Goal: Task Accomplishment & Management: Manage account settings

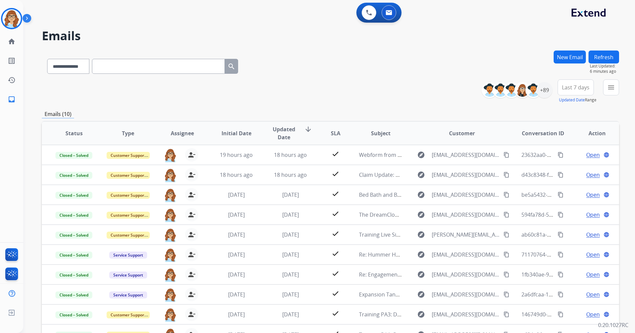
select select "**********"
click at [596, 57] on button "Refresh" at bounding box center [604, 57] width 31 height 13
click at [612, 59] on button "Refresh" at bounding box center [604, 57] width 31 height 13
click at [10, 17] on img at bounding box center [11, 18] width 19 height 19
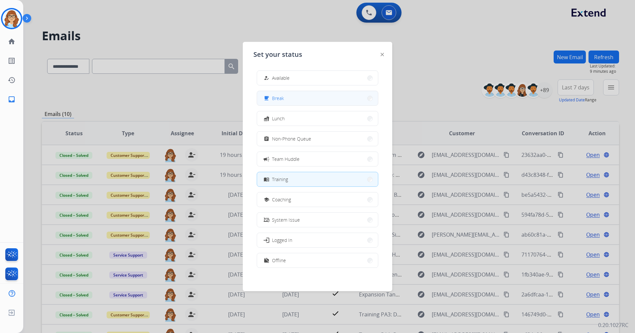
click at [297, 93] on button "free_breakfast Break" at bounding box center [317, 98] width 121 height 14
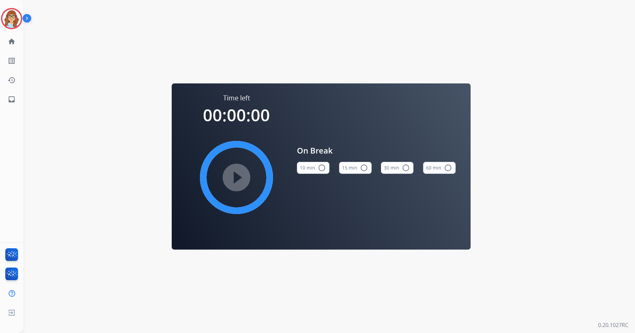
click at [356, 171] on button "15 min radio_button_unchecked" at bounding box center [355, 168] width 33 height 12
drag, startPoint x: 356, startPoint y: 171, endPoint x: 289, endPoint y: 180, distance: 67.4
click at [356, 171] on button "15 min radio_button_unchecked" at bounding box center [355, 168] width 33 height 12
click at [233, 181] on mat-icon "play_circle_filled" at bounding box center [237, 177] width 8 height 8
click at [237, 179] on mat-icon "pause_circle_filled" at bounding box center [237, 177] width 8 height 8
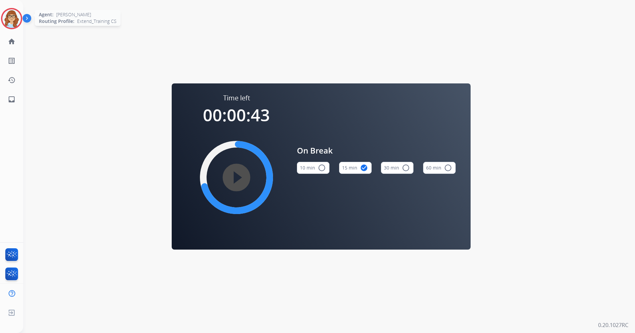
click at [14, 28] on div at bounding box center [11, 18] width 21 height 21
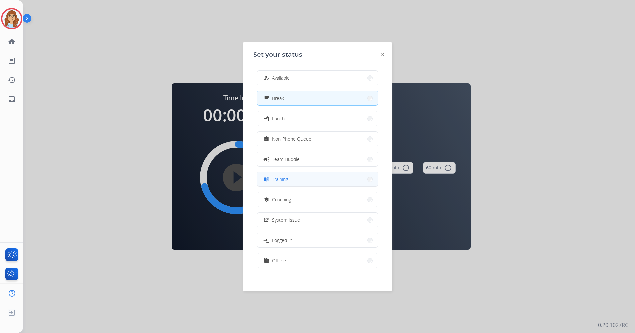
click at [288, 181] on span "Training" at bounding box center [280, 179] width 16 height 7
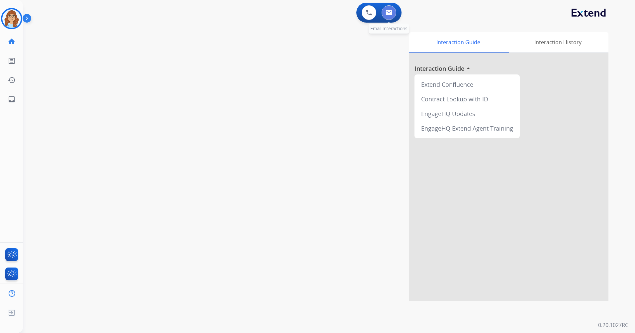
click at [389, 15] on button at bounding box center [389, 12] width 15 height 15
click at [392, 18] on button at bounding box center [389, 12] width 15 height 15
select select "**********"
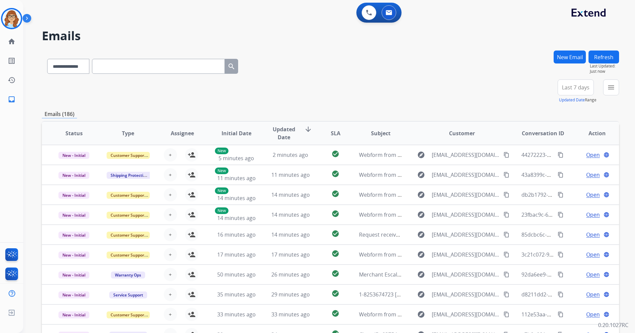
drag, startPoint x: 392, startPoint y: 18, endPoint x: 369, endPoint y: 76, distance: 62.6
click at [369, 76] on div "**********" at bounding box center [331, 65] width 578 height 29
click at [543, 92] on div "+89" at bounding box center [545, 90] width 16 height 16
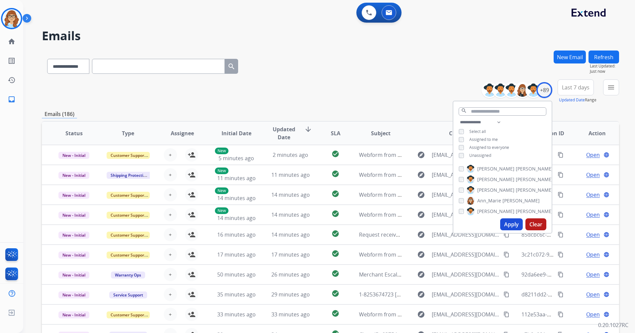
click at [489, 156] on span "Unassigned" at bounding box center [481, 156] width 22 height 6
click at [515, 223] on button "Apply" at bounding box center [511, 224] width 23 height 12
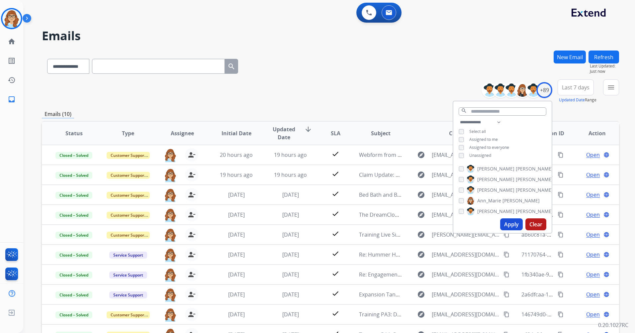
click at [442, 78] on div "**********" at bounding box center [331, 65] width 578 height 29
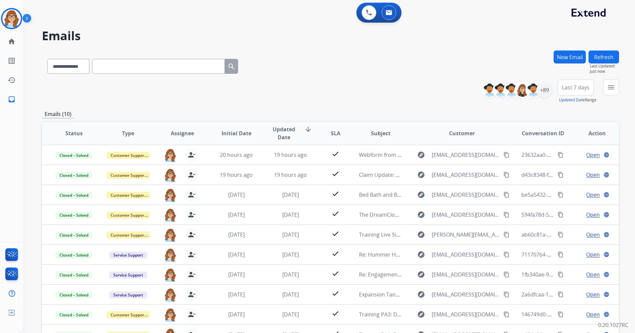
click at [605, 52] on button "Refresh" at bounding box center [604, 57] width 31 height 13
